Goal: Check status: Check status

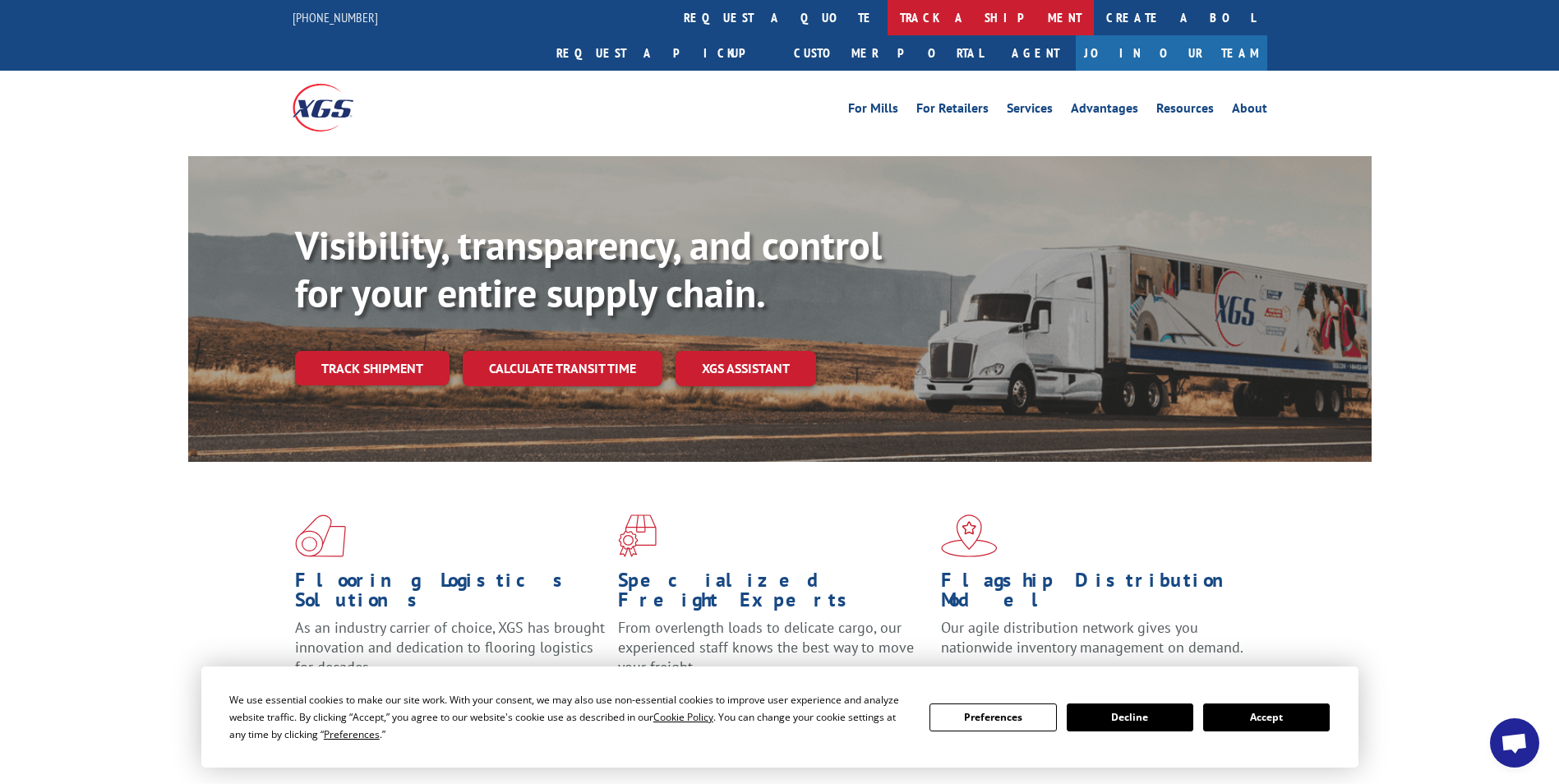
click at [888, 27] on link "track a shipment" at bounding box center [990, 17] width 206 height 35
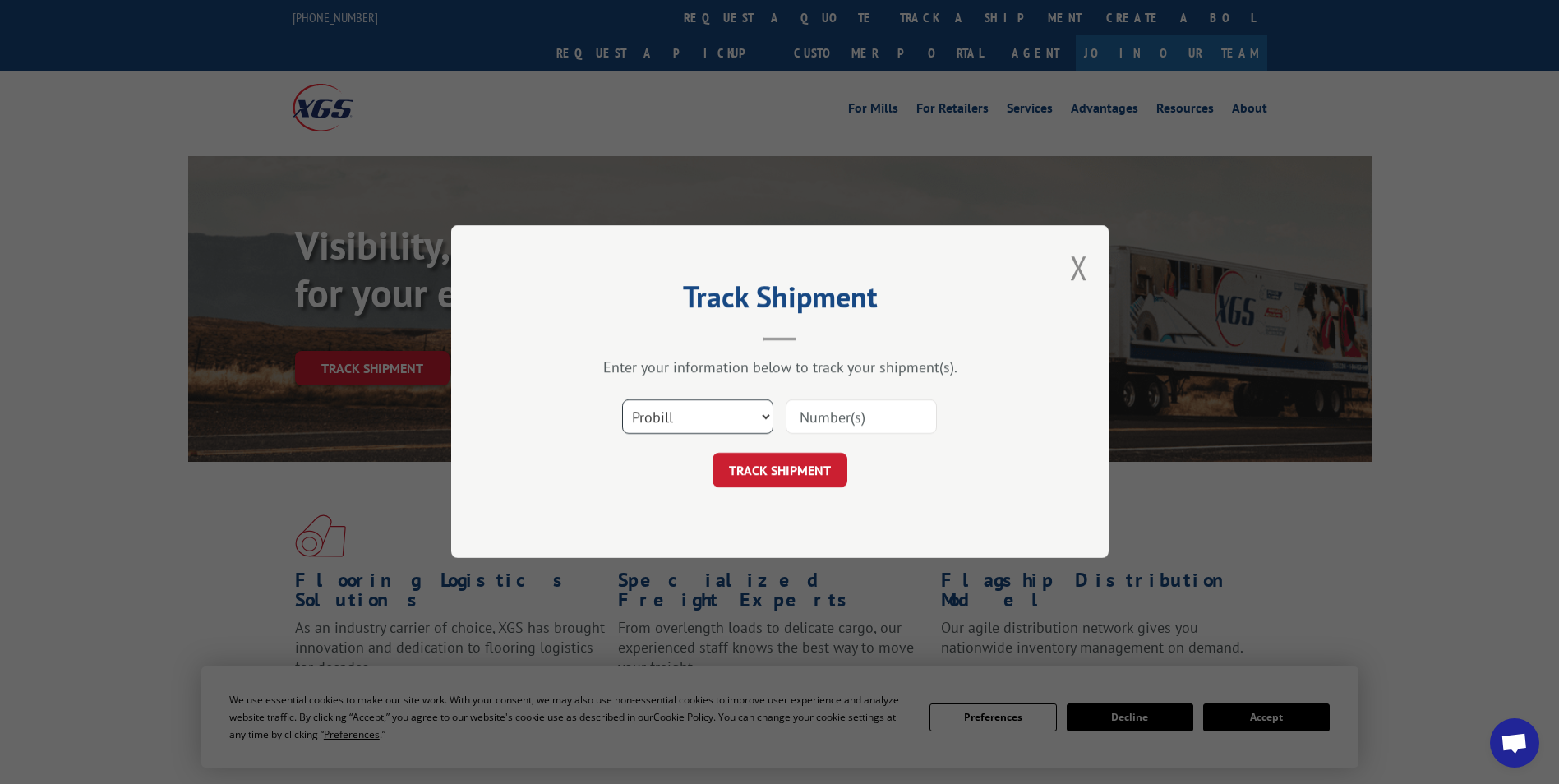
click at [717, 426] on select "Select category... Probill BOL PO" at bounding box center [698, 417] width 151 height 35
click at [622, 400] on select "Select category... Probill BOL PO" at bounding box center [698, 417] width 151 height 35
click at [673, 427] on select "Select category... Probill BOL PO" at bounding box center [698, 417] width 151 height 35
select select "bol"
click at [622, 400] on select "Select category... Probill BOL PO" at bounding box center [698, 417] width 151 height 35
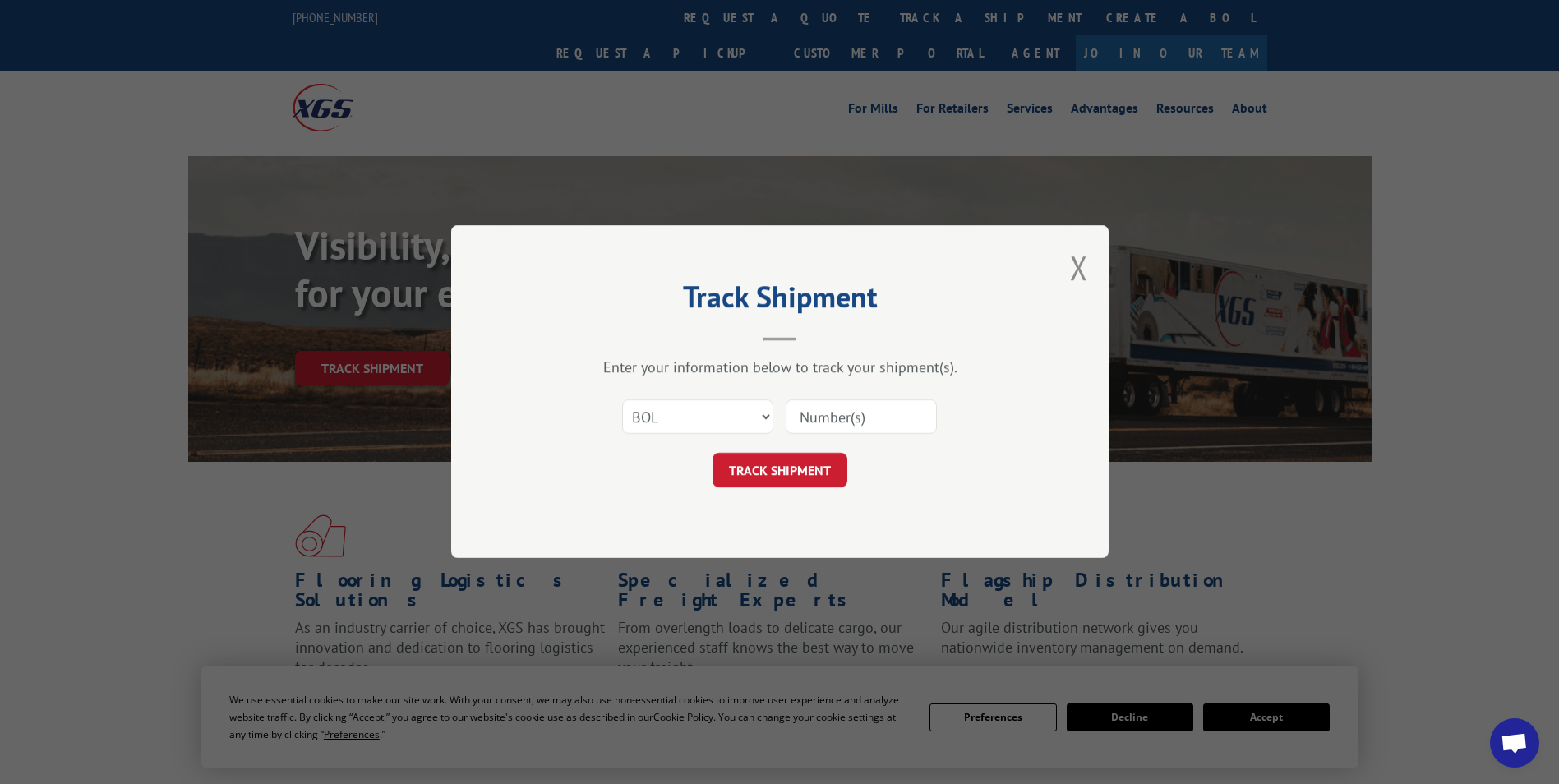
click at [845, 424] on input at bounding box center [861, 417] width 151 height 35
type input "6874912"
click at [833, 469] on button "TRACK SHIPMENT" at bounding box center [780, 471] width 135 height 35
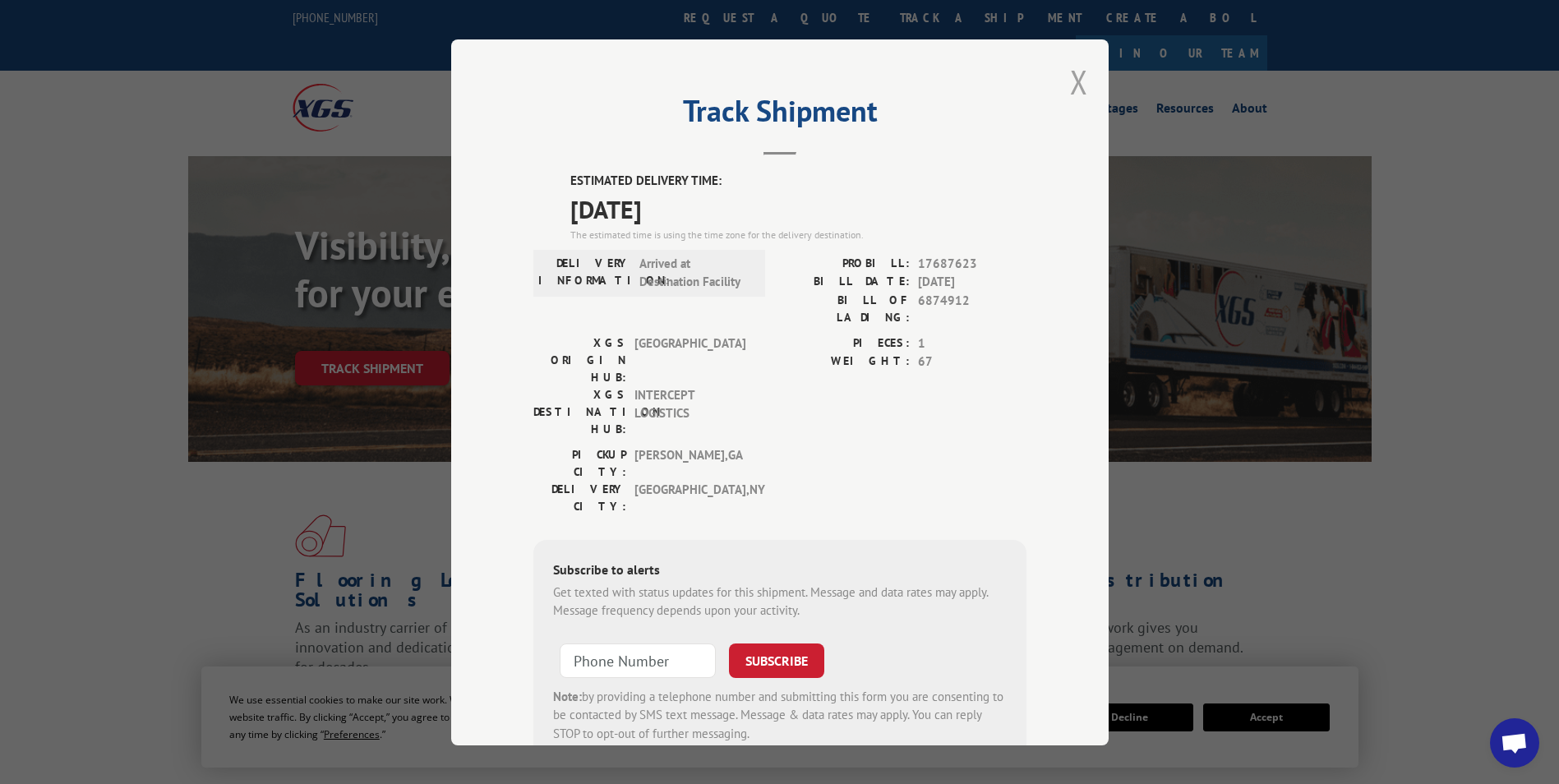
click at [1070, 90] on button "Close modal" at bounding box center [1079, 81] width 18 height 44
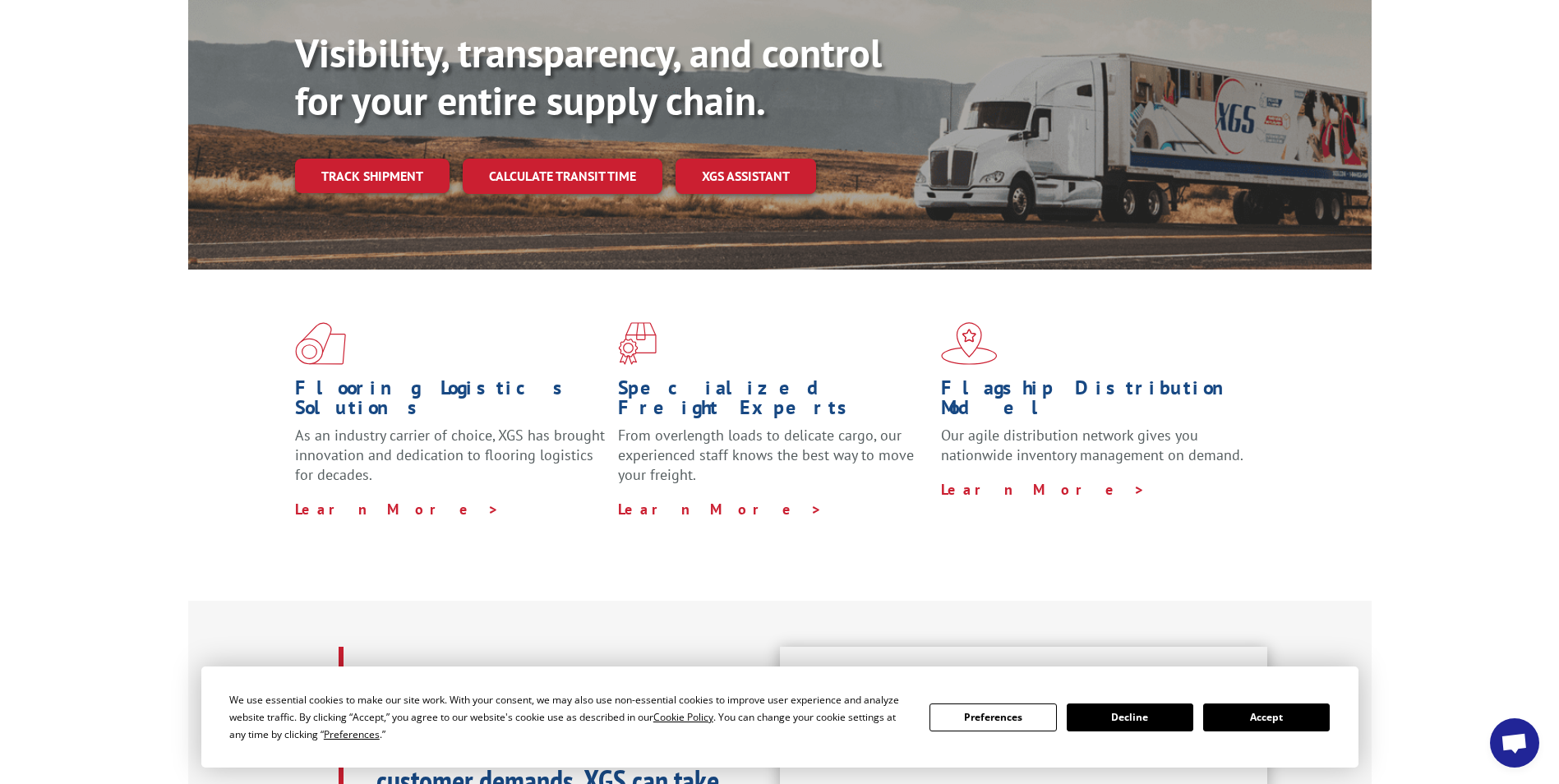
scroll to position [575, 0]
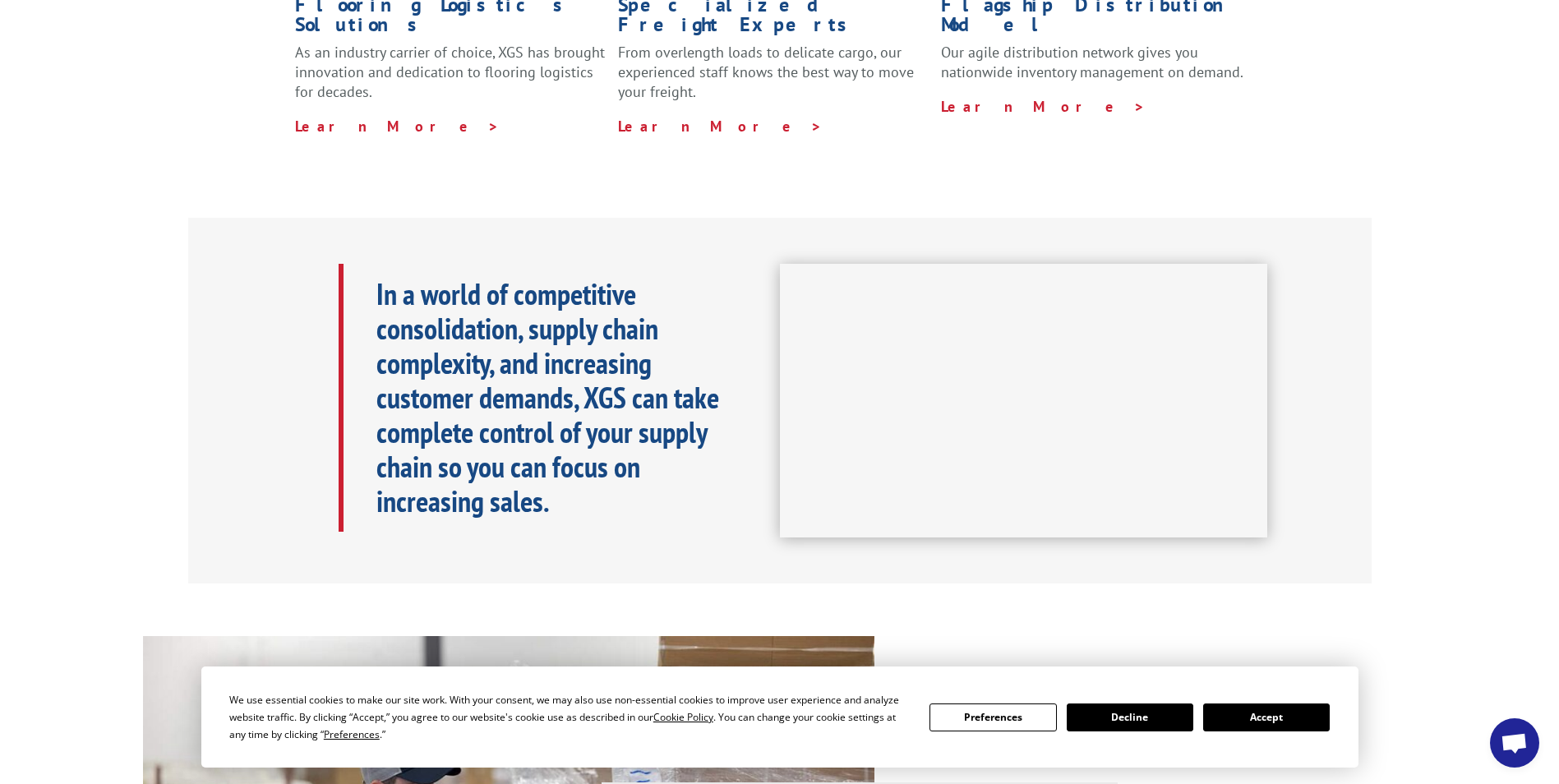
click at [1261, 714] on button "Accept" at bounding box center [1266, 717] width 127 height 28
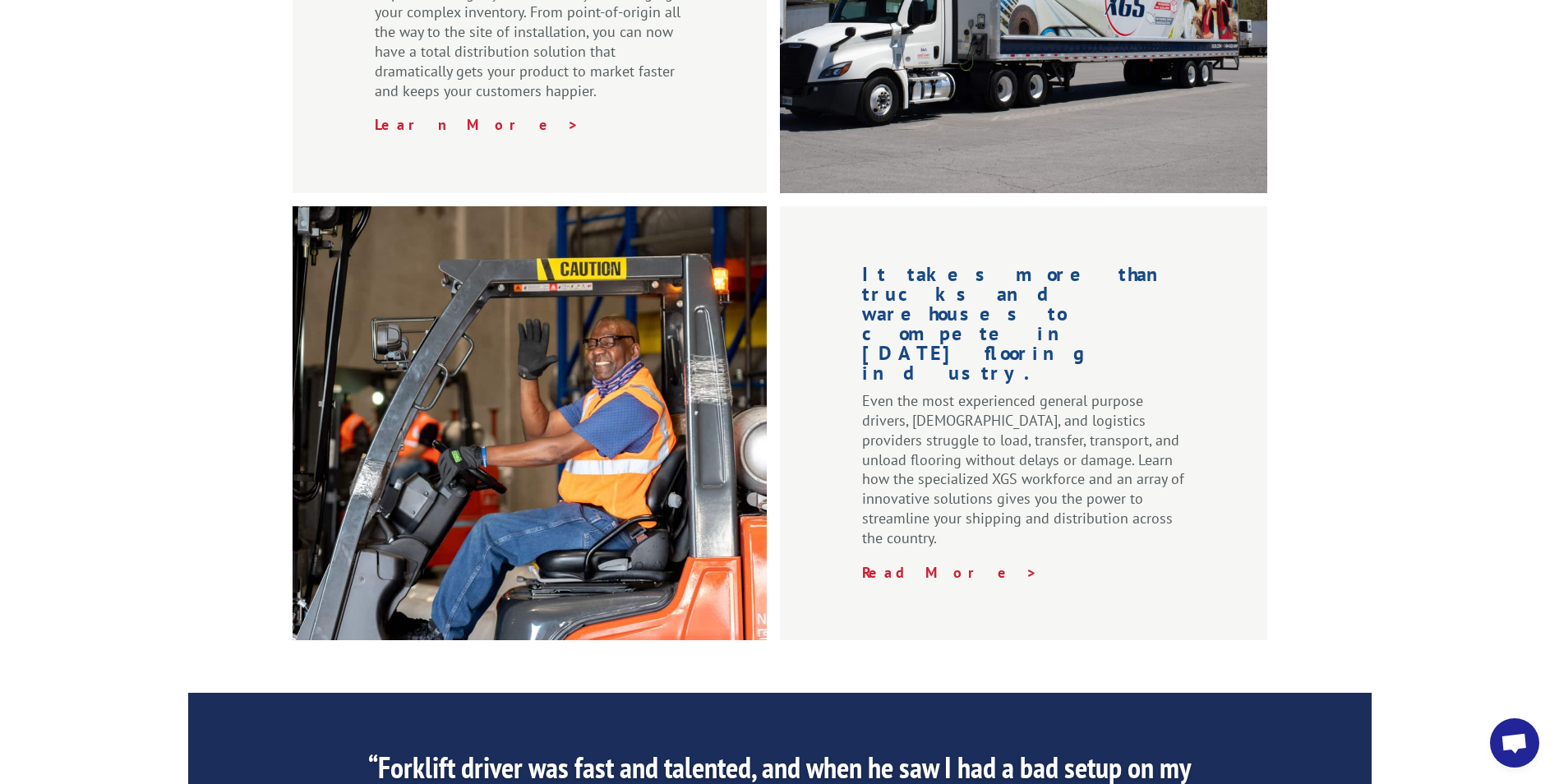
scroll to position [2219, 0]
